Goal: Transaction & Acquisition: Obtain resource

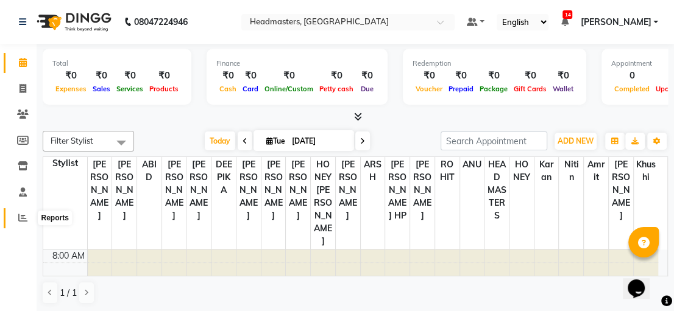
click at [19, 216] on icon at bounding box center [22, 217] width 9 height 9
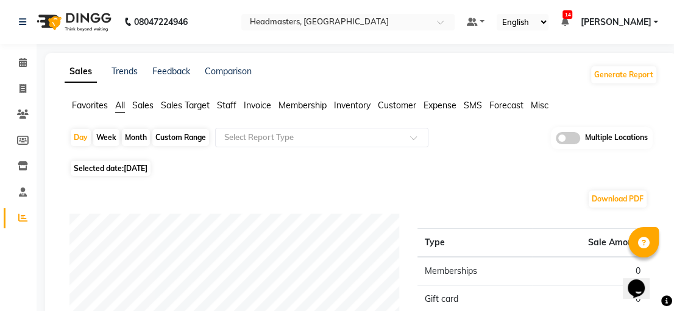
click at [186, 134] on div "Custom Range" at bounding box center [180, 137] width 57 height 17
select select "9"
select select "2025"
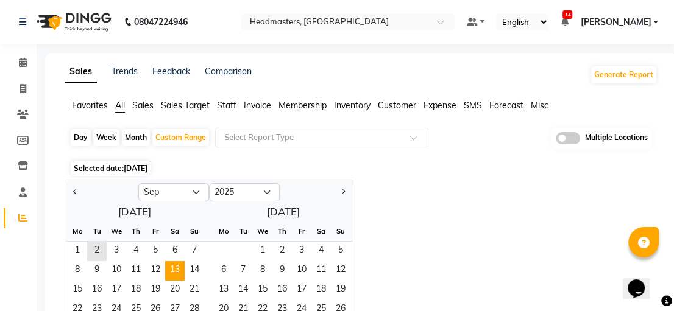
scroll to position [61, 0]
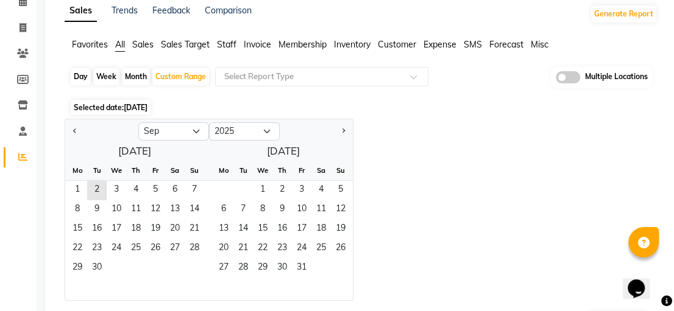
click at [68, 132] on div at bounding box center [101, 131] width 73 height 19
click at [73, 125] on button "Previous month" at bounding box center [75, 131] width 10 height 19
select select "8"
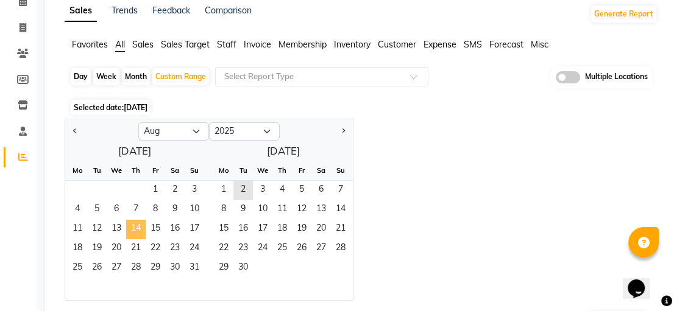
click at [132, 231] on span "14" at bounding box center [135, 229] width 19 height 19
click at [199, 271] on span "31" at bounding box center [194, 268] width 19 height 19
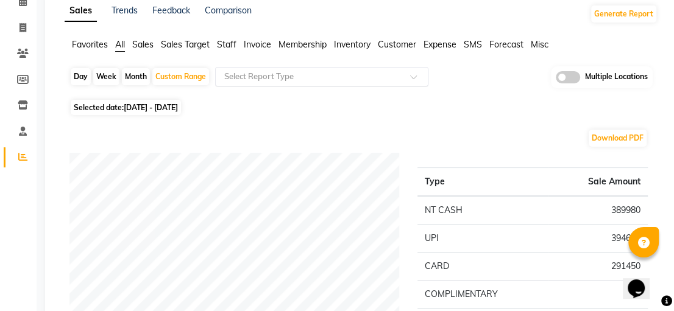
click at [416, 77] on span at bounding box center [417, 80] width 15 height 12
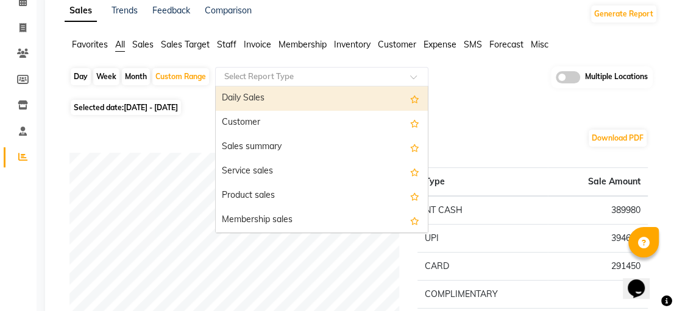
click at [259, 45] on span "Invoice" at bounding box center [257, 44] width 27 height 11
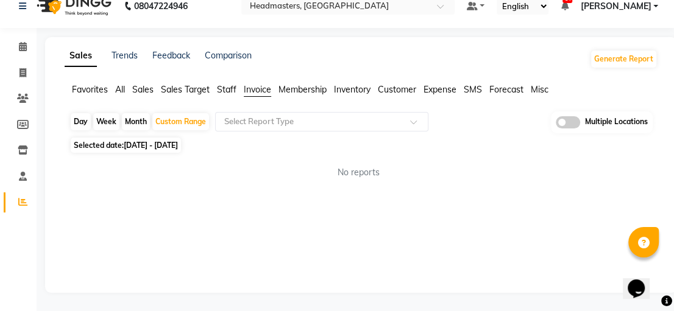
scroll to position [16, 0]
click at [393, 124] on input "text" at bounding box center [309, 122] width 175 height 12
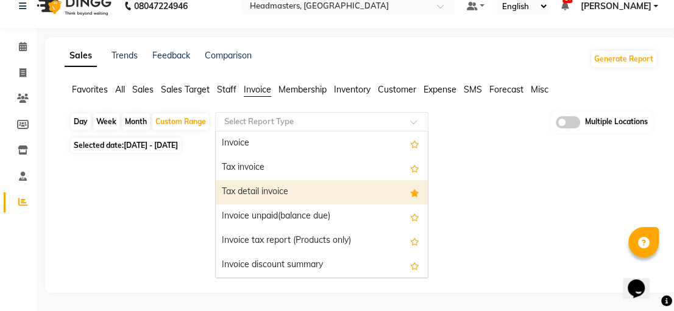
click at [350, 181] on div "Tax detail invoice" at bounding box center [322, 192] width 212 height 24
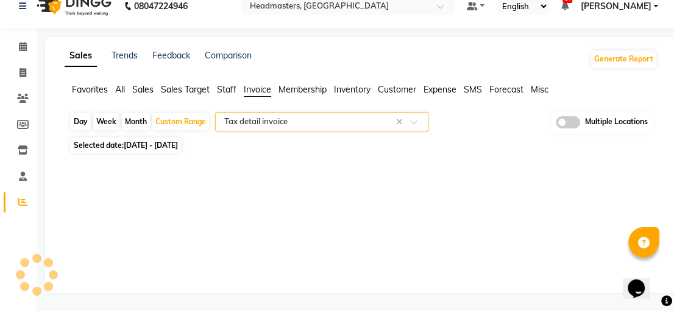
select select "full_report"
select select "csv"
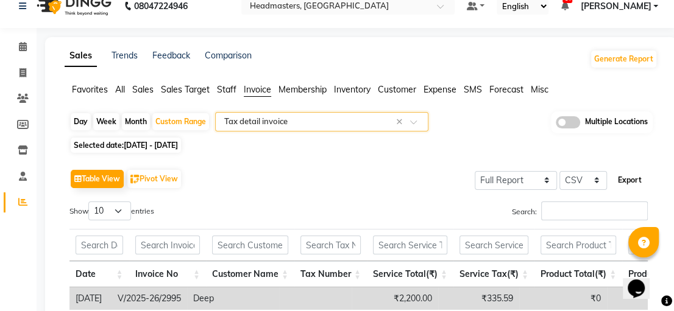
click at [630, 177] on button "Export" at bounding box center [630, 180] width 34 height 21
